Goal: Transaction & Acquisition: Subscribe to service/newsletter

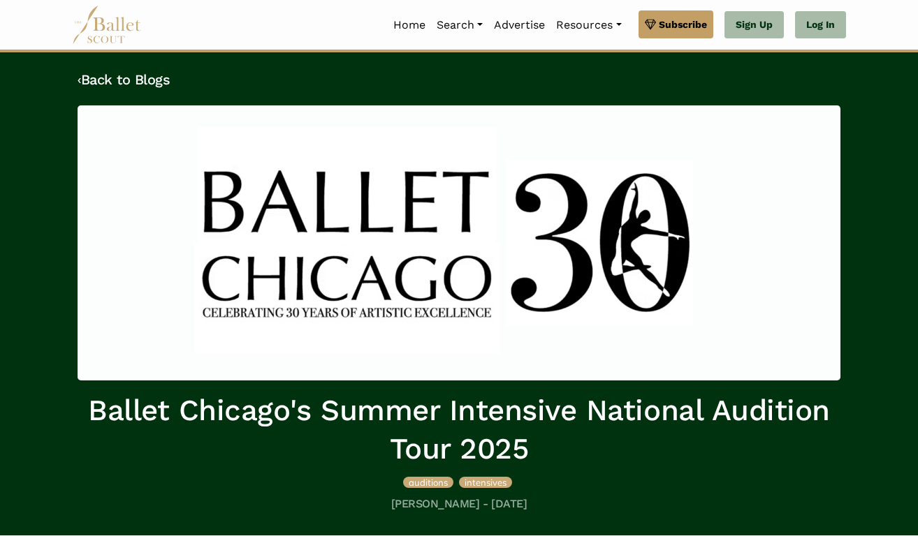
click at [128, 16] on img at bounding box center [107, 25] width 70 height 38
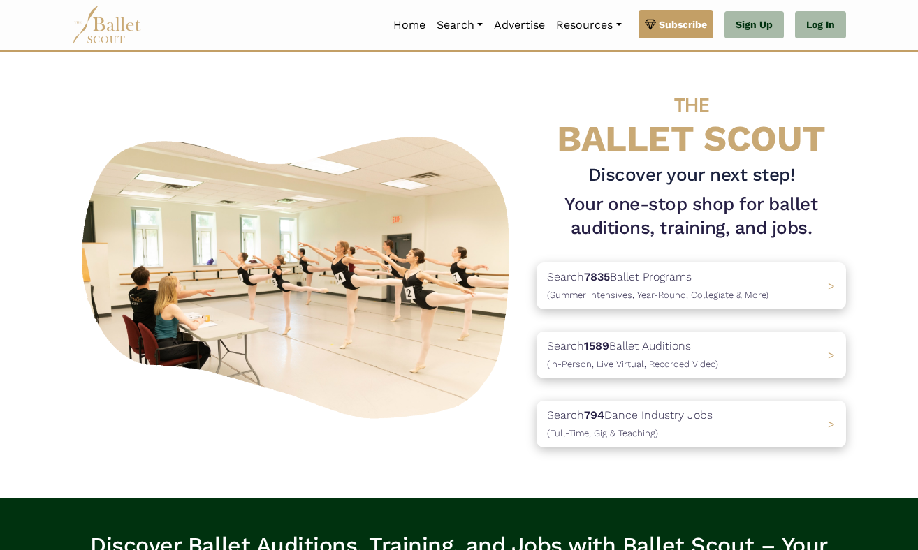
click at [674, 21] on span "Subscribe" at bounding box center [683, 24] width 48 height 15
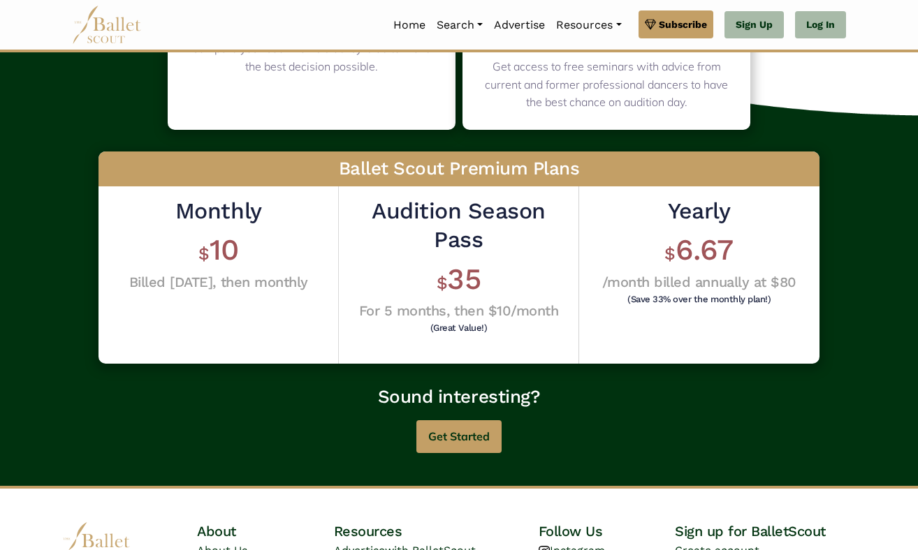
scroll to position [341, 0]
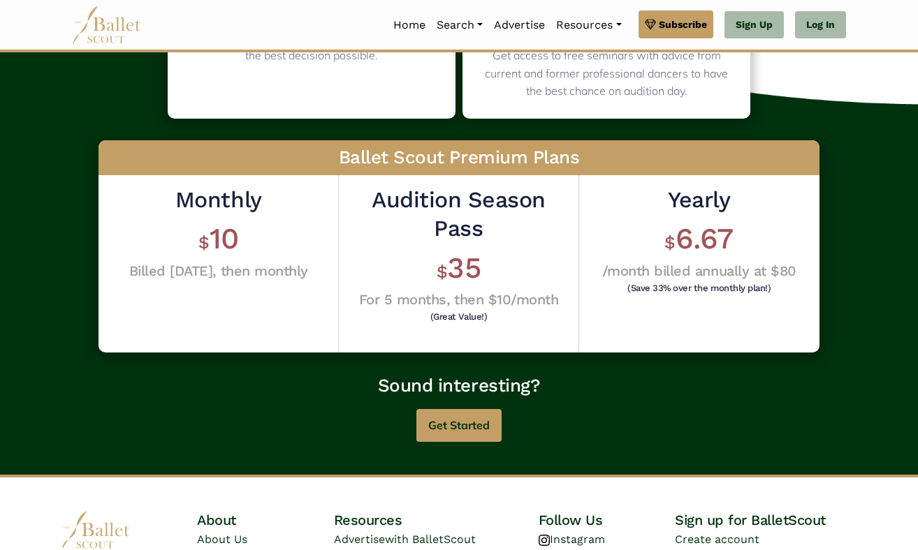
click at [678, 277] on div "Yearly $ 6.67 /month billed annually at $80 (Save 33% over the monthly plan!)" at bounding box center [699, 241] width 194 height 110
click at [457, 422] on button "Get Started" at bounding box center [458, 425] width 85 height 33
